Goal: Use online tool/utility: Utilize a website feature to perform a specific function

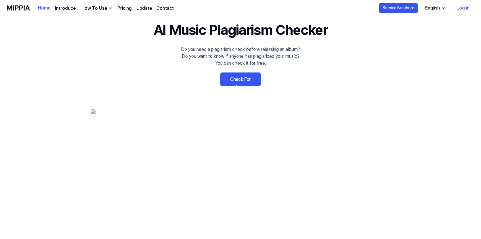
scroll to position [20, 0]
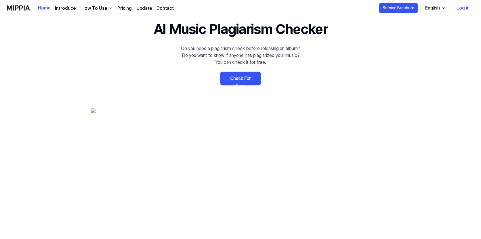
click at [250, 82] on link "Check For Free" at bounding box center [240, 79] width 40 height 14
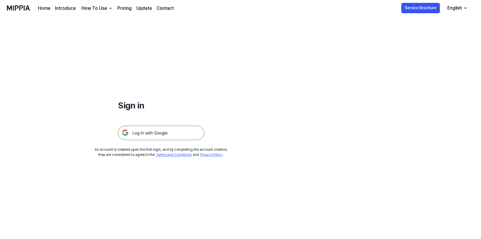
click at [145, 135] on img at bounding box center [161, 133] width 86 height 14
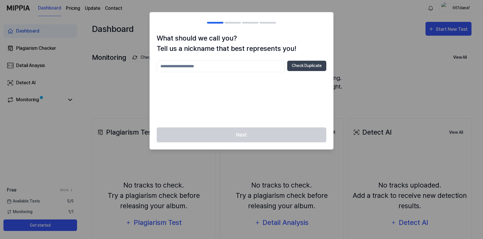
click at [199, 66] on input "text" at bounding box center [221, 67] width 128 height 12
type input "*"
type input "**********"
click at [305, 66] on button "Check Duplicate" at bounding box center [306, 66] width 39 height 10
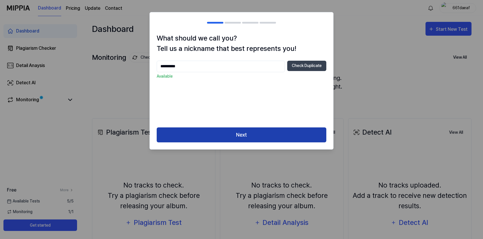
click at [256, 136] on button "Next" at bounding box center [242, 134] width 170 height 15
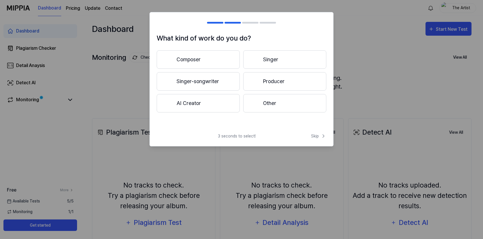
click at [291, 83] on button "Producer" at bounding box center [284, 81] width 83 height 18
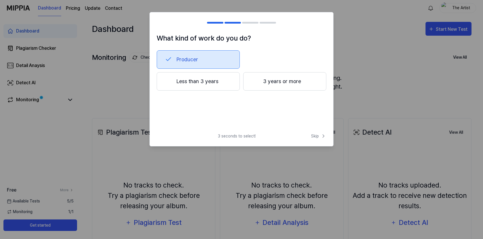
click at [193, 56] on button "Producer" at bounding box center [198, 59] width 83 height 18
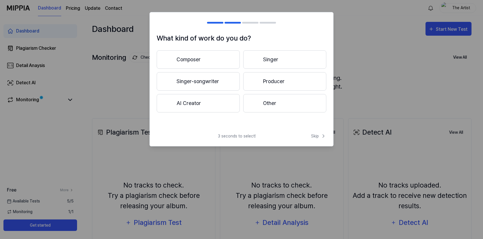
click at [283, 84] on button "Producer" at bounding box center [284, 81] width 83 height 18
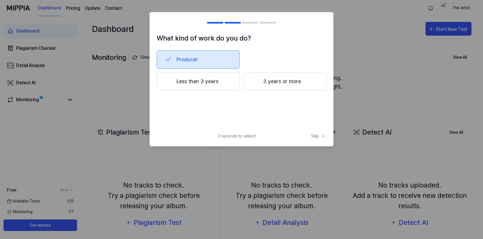
click at [283, 78] on button "3 years or more" at bounding box center [284, 81] width 83 height 18
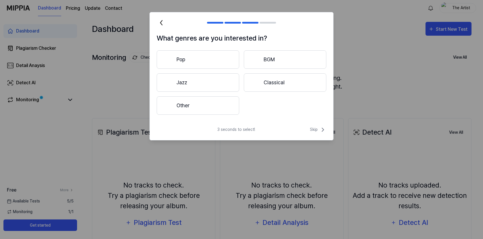
click at [196, 107] on button "Other" at bounding box center [198, 105] width 83 height 18
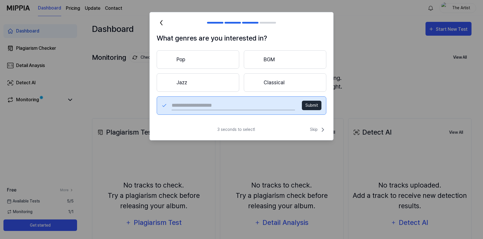
click at [234, 107] on input "text" at bounding box center [233, 105] width 123 height 9
type input "*******"
click at [314, 106] on button "Submit" at bounding box center [312, 105] width 20 height 9
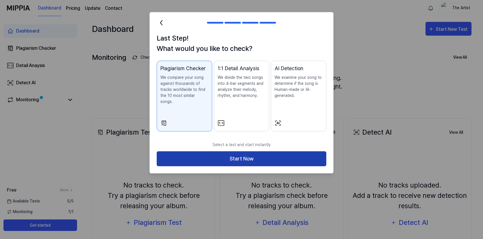
click at [242, 155] on button "Start Now" at bounding box center [242, 158] width 170 height 15
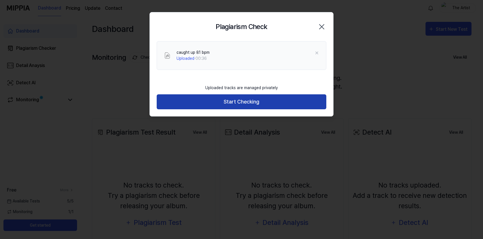
click at [225, 106] on button "Start Checking" at bounding box center [242, 101] width 170 height 15
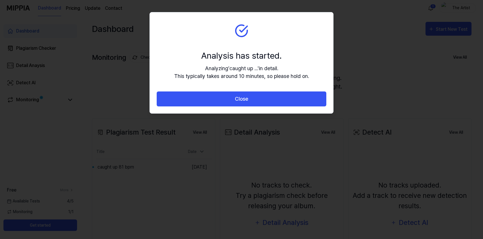
click at [261, 46] on section "Analysis has started. Analyzing ' caught up ... ' in detail. This typically tak…" at bounding box center [241, 51] width 183 height 79
click at [273, 42] on section "Analysis has started. Analyzing ' caught up ... ' in detail. This typically tak…" at bounding box center [241, 51] width 183 height 79
click at [293, 45] on section "Analysis has started. Analyzing ' caught up ... ' in detail. This typically tak…" at bounding box center [241, 51] width 183 height 79
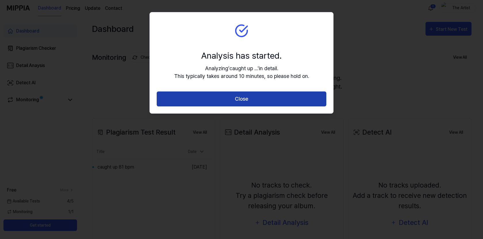
click at [252, 96] on button "Close" at bounding box center [242, 98] width 170 height 15
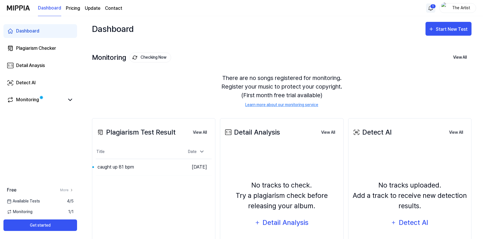
click at [429, 5] on html "Dashboard Pricing Update Contact 1 The Artist Dashboard Plagiarism Checker Deta…" at bounding box center [241, 119] width 483 height 239
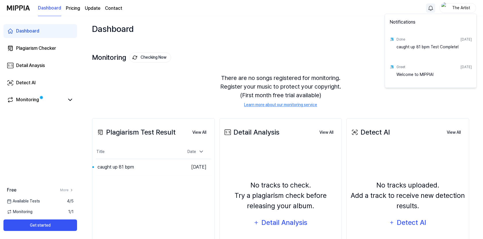
click at [418, 48] on div "caught up 81 bpm Test Complete!" at bounding box center [434, 50] width 75 height 12
click at [426, 47] on div "caught up 81 bpm Test Complete!" at bounding box center [434, 50] width 75 height 12
click at [104, 167] on html "Dashboard Pricing Update Contact The Artist Dashboard Plagiarism Checker Detail…" at bounding box center [241, 119] width 483 height 239
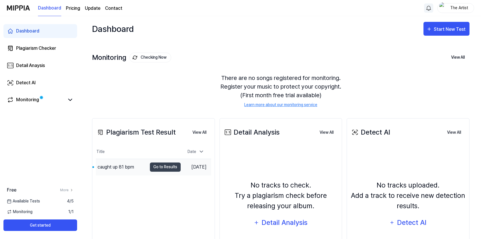
click at [114, 167] on div "caught up 81 bpm" at bounding box center [115, 167] width 37 height 7
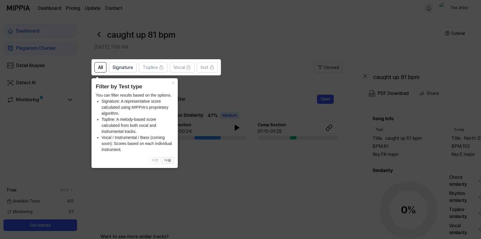
click at [225, 99] on icon at bounding box center [241, 119] width 483 height 239
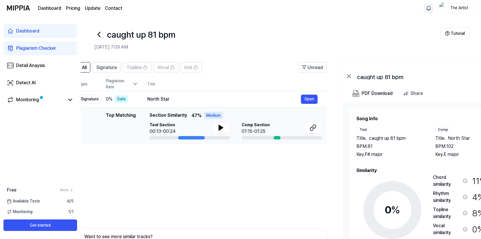
drag, startPoint x: 203, startPoint y: 137, endPoint x: 187, endPoint y: 137, distance: 16.1
click at [187, 137] on div at bounding box center [191, 137] width 27 height 3
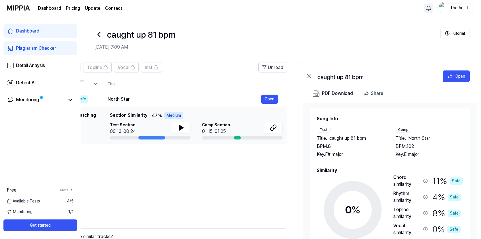
scroll to position [0, 63]
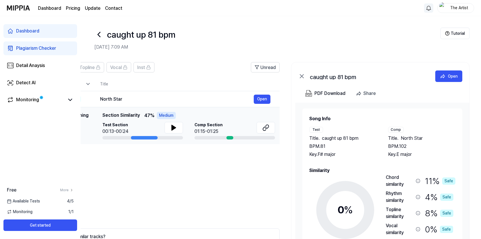
drag, startPoint x: 194, startPoint y: 136, endPoint x: 126, endPoint y: 141, distance: 67.7
click at [128, 140] on td "Top Matching Top Matching Section Similarity 47 % Medium Test Section 00:13-00:…" at bounding box center [155, 125] width 248 height 37
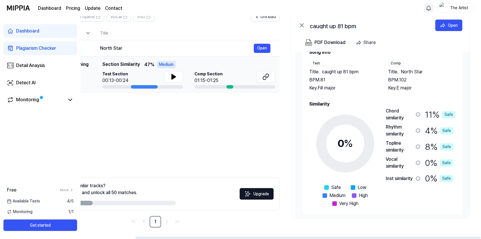
scroll to position [18, 0]
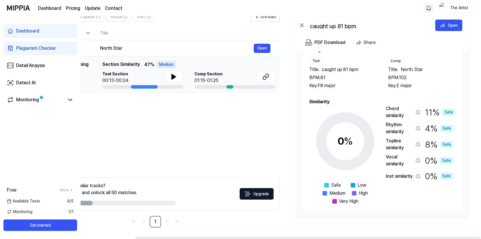
click at [343, 123] on icon at bounding box center [345, 141] width 72 height 72
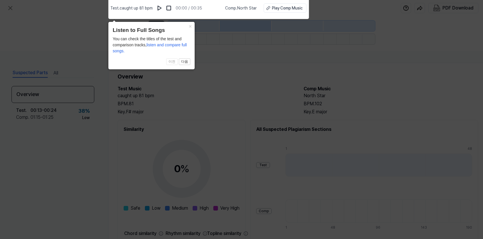
click at [238, 69] on icon at bounding box center [241, 118] width 483 height 242
